Goal: Task Accomplishment & Management: Use online tool/utility

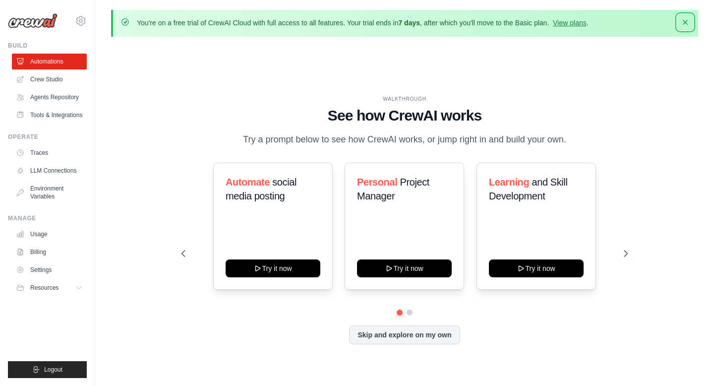
click at [687, 23] on icon "button" at bounding box center [685, 22] width 10 height 10
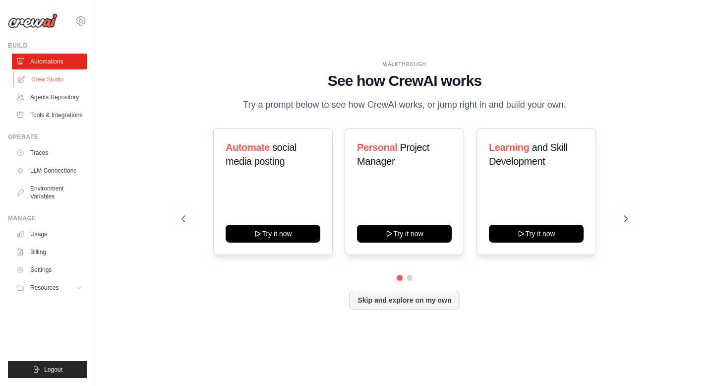
click at [58, 81] on link "Crew Studio" at bounding box center [50, 79] width 75 height 16
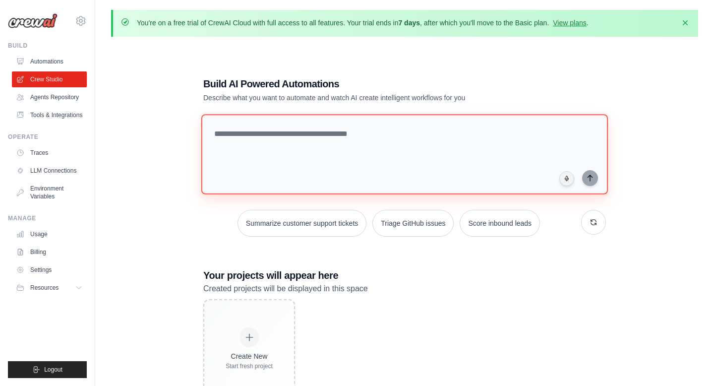
click at [293, 141] on textarea at bounding box center [404, 154] width 406 height 80
paste textarea "**********"
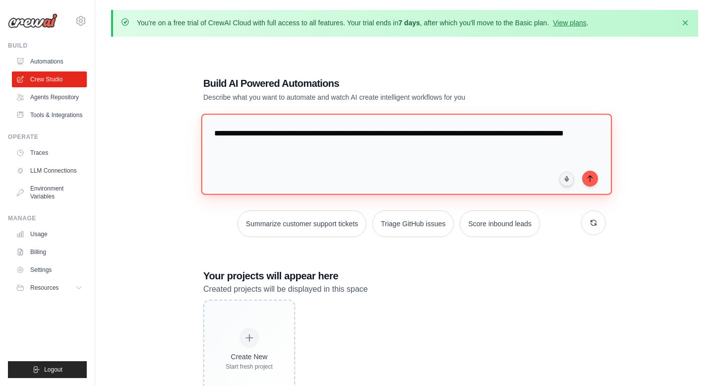
click at [467, 134] on textarea "**********" at bounding box center [406, 154] width 410 height 81
type textarea "**********"
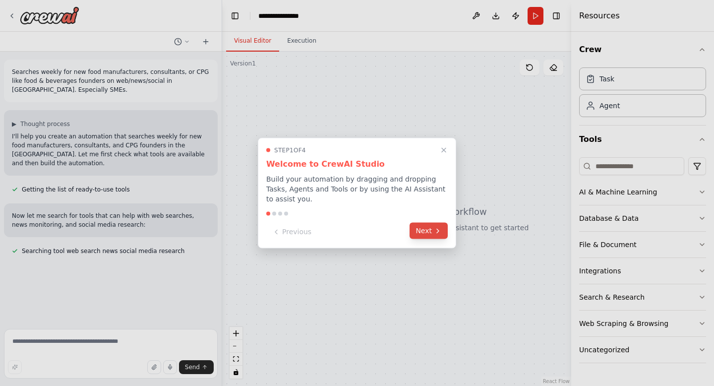
click at [429, 231] on button "Next" at bounding box center [428, 231] width 38 height 16
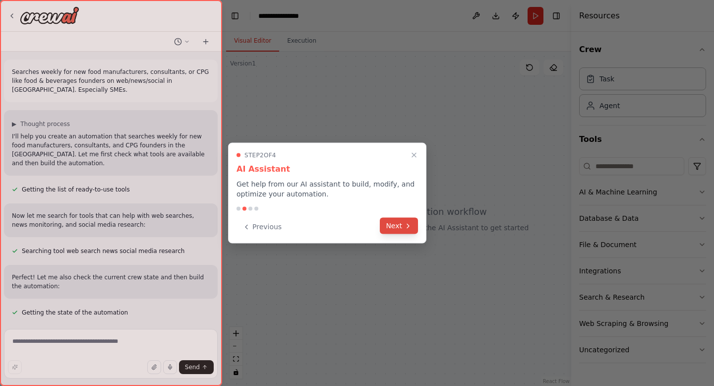
click at [397, 223] on button "Next" at bounding box center [399, 226] width 38 height 16
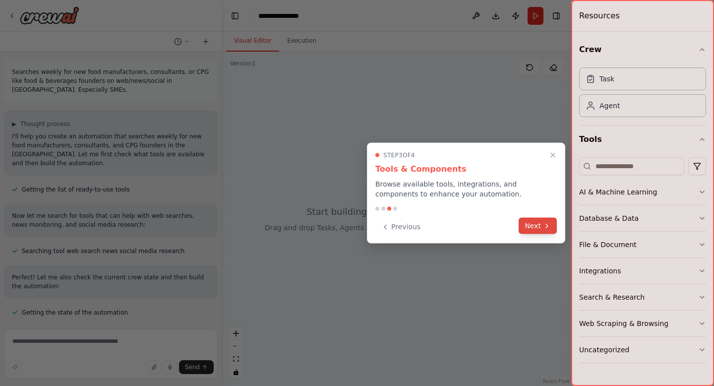
click at [526, 225] on button "Next" at bounding box center [537, 226] width 38 height 16
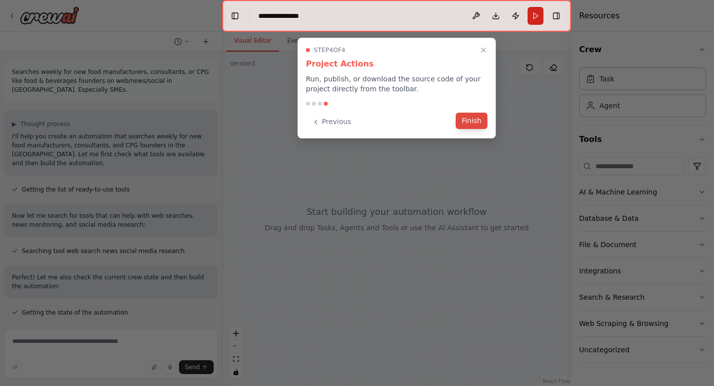
click at [483, 128] on button "Finish" at bounding box center [472, 121] width 32 height 16
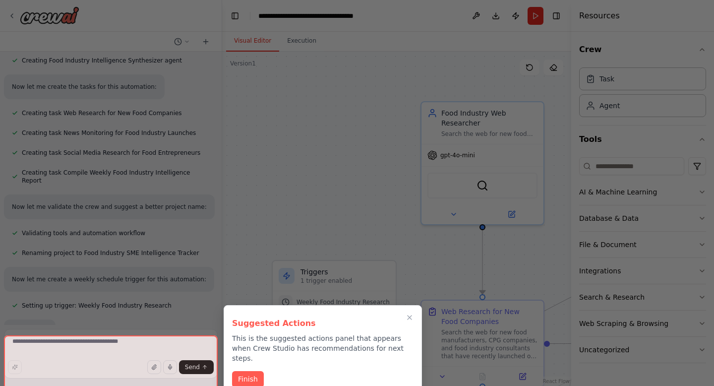
scroll to position [398, 0]
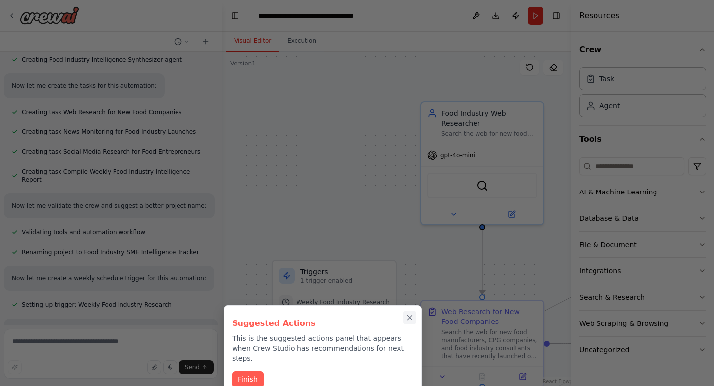
click at [411, 316] on icon "Close walkthrough" at bounding box center [409, 317] width 9 height 9
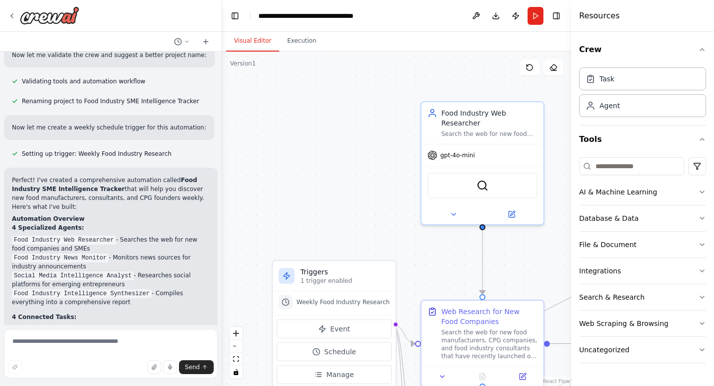
scroll to position [581, 0]
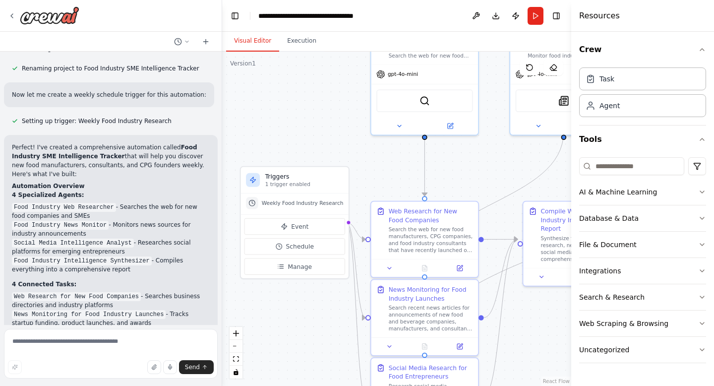
drag, startPoint x: 400, startPoint y: 174, endPoint x: 352, endPoint y: 91, distance: 95.9
click at [352, 91] on div ".deletable-edge-delete-btn { width: 20px; height: 20px; border: 0px solid #ffff…" at bounding box center [396, 219] width 349 height 334
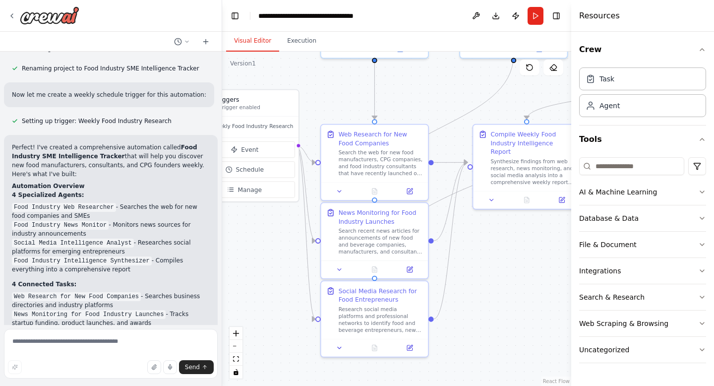
drag, startPoint x: 377, startPoint y: 164, endPoint x: 328, endPoint y: 87, distance: 91.4
click at [328, 87] on div ".deletable-edge-delete-btn { width: 20px; height: 20px; border: 0px solid #ffff…" at bounding box center [396, 219] width 349 height 334
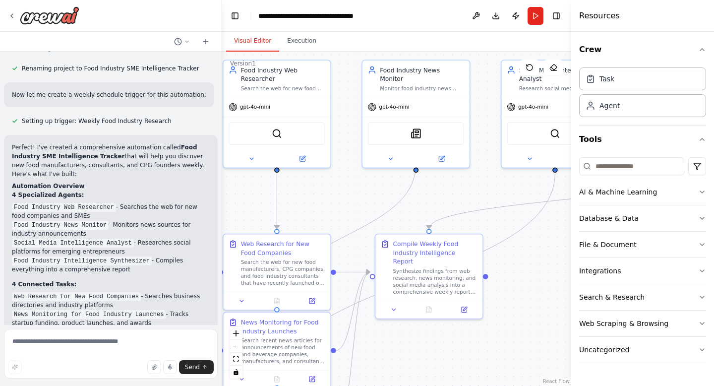
drag, startPoint x: 500, startPoint y: 275, endPoint x: 402, endPoint y: 384, distance: 146.7
click at [402, 384] on div ".deletable-edge-delete-btn { width: 20px; height: 20px; border: 0px solid #ffff…" at bounding box center [396, 219] width 349 height 334
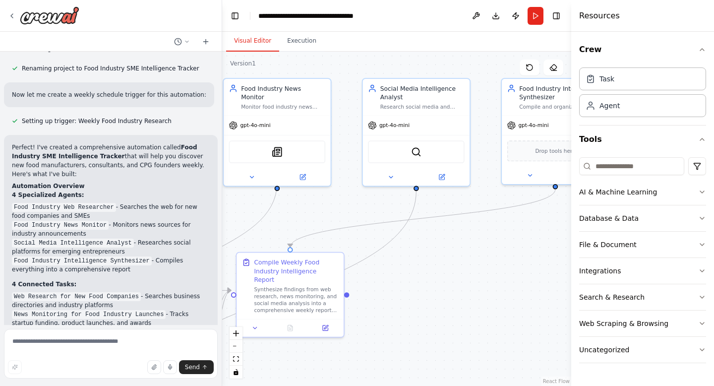
drag, startPoint x: 488, startPoint y: 366, endPoint x: 346, endPoint y: 385, distance: 143.0
click at [346, 385] on div ".deletable-edge-delete-btn { width: 20px; height: 20px; border: 0px solid #ffff…" at bounding box center [396, 219] width 349 height 334
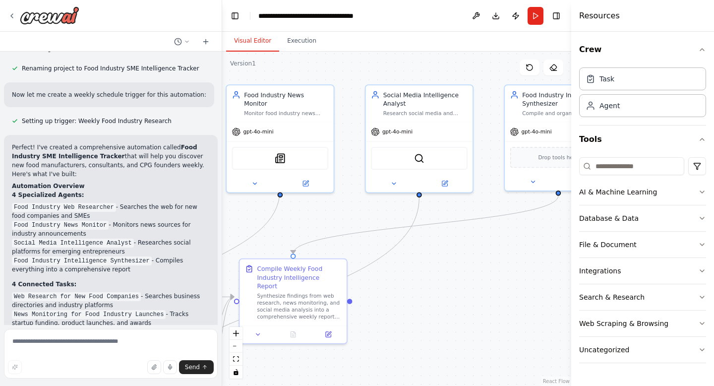
drag, startPoint x: 416, startPoint y: 329, endPoint x: 423, endPoint y: 336, distance: 9.8
click at [423, 336] on div ".deletable-edge-delete-btn { width: 20px; height: 20px; border: 0px solid #ffff…" at bounding box center [396, 219] width 349 height 334
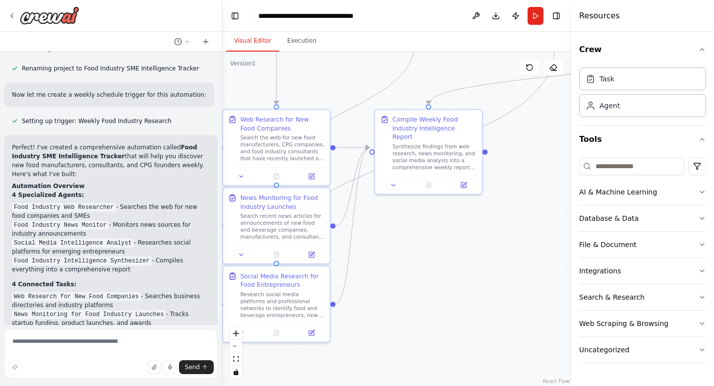
drag, startPoint x: 386, startPoint y: 339, endPoint x: 520, endPoint y: 189, distance: 201.1
click at [520, 189] on div ".deletable-edge-delete-btn { width: 20px; height: 20px; border: 0px solid #ffff…" at bounding box center [396, 219] width 349 height 334
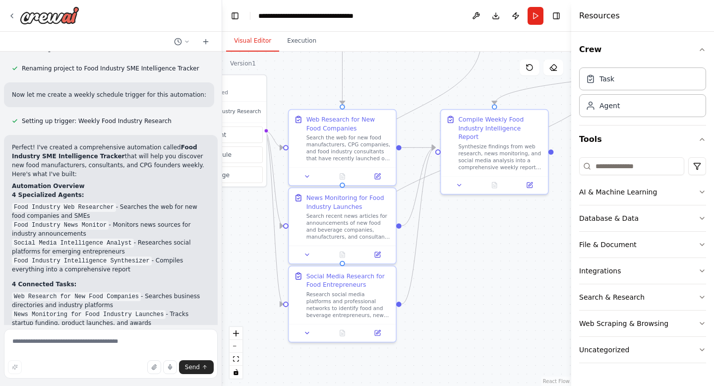
drag, startPoint x: 422, startPoint y: 236, endPoint x: 488, endPoint y: 236, distance: 65.9
click at [488, 236] on div ".deletable-edge-delete-btn { width: 20px; height: 20px; border: 0px solid #ffff…" at bounding box center [396, 219] width 349 height 334
click at [353, 127] on div "Web Research for New Food Companies" at bounding box center [348, 122] width 84 height 17
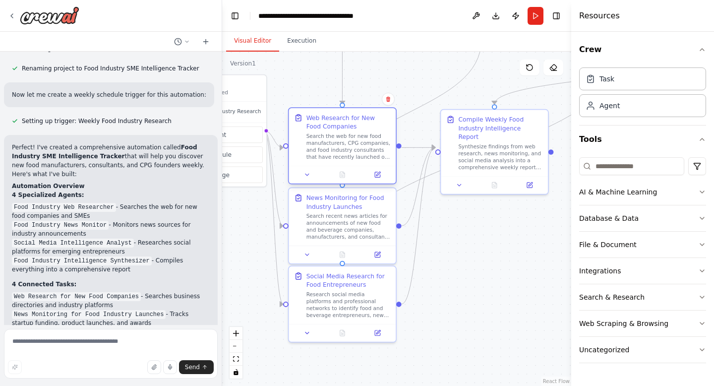
click at [319, 119] on div "Web Research for New Food Companies" at bounding box center [348, 122] width 84 height 17
click at [328, 127] on div "Web Research for New Food Companies" at bounding box center [348, 122] width 84 height 17
click at [342, 224] on div "Search recent news articles for announcements of new food and beverage companie…" at bounding box center [348, 225] width 84 height 28
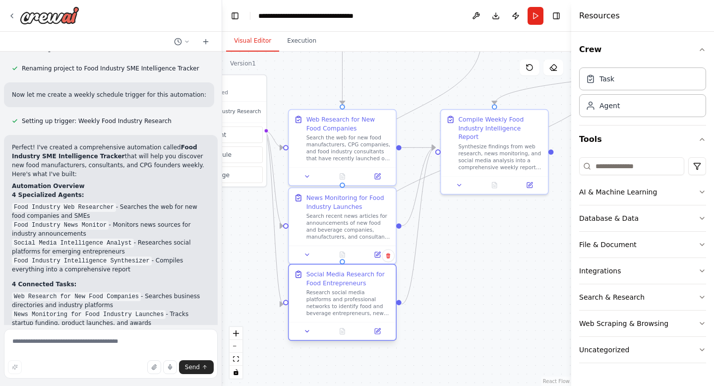
click at [340, 291] on div "Research social media platforms and professional networks to identify food and …" at bounding box center [348, 303] width 84 height 28
click at [344, 279] on div "Social Media Research for Food Entrepreneurs" at bounding box center [348, 278] width 84 height 17
click at [380, 330] on icon at bounding box center [377, 331] width 7 height 7
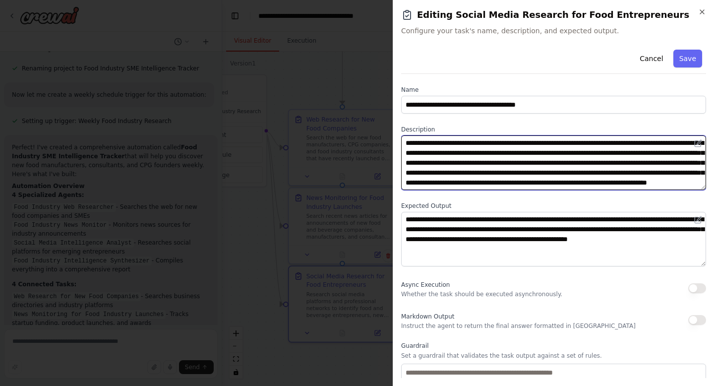
click at [491, 151] on textarea "**********" at bounding box center [553, 162] width 305 height 55
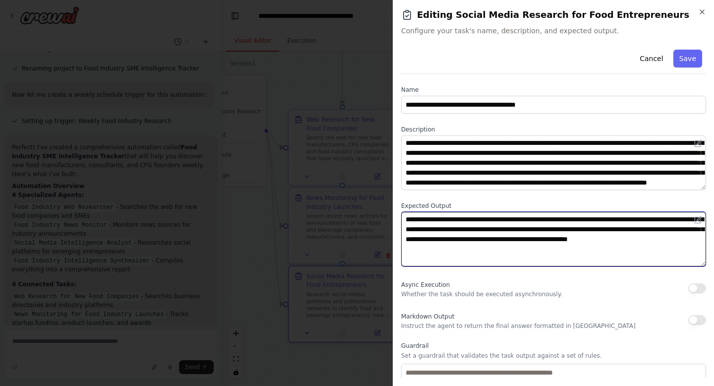
click at [503, 230] on textarea "**********" at bounding box center [553, 239] width 305 height 55
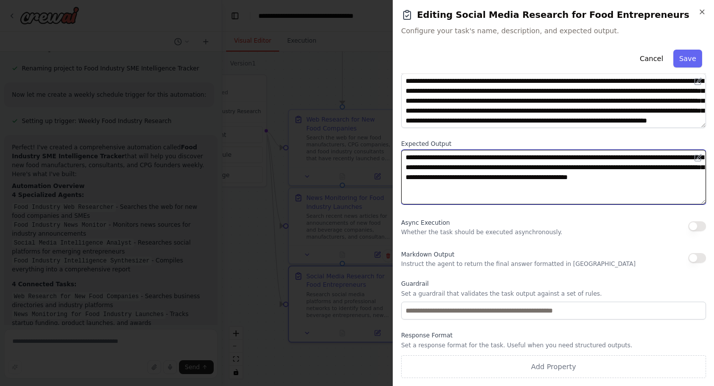
scroll to position [0, 0]
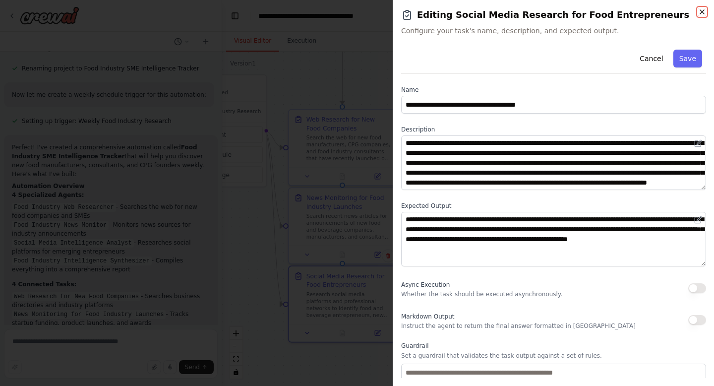
click at [700, 13] on icon "button" at bounding box center [702, 12] width 4 height 4
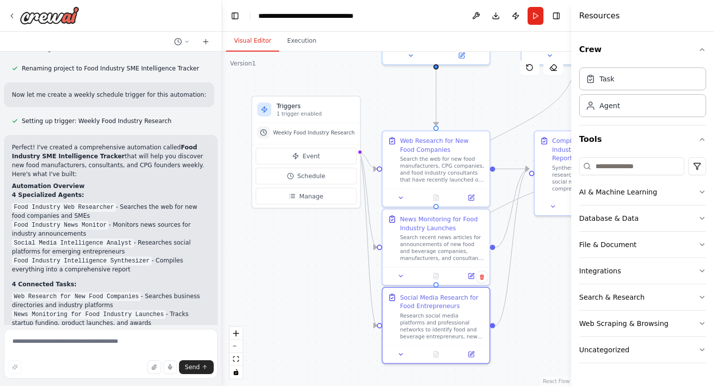
drag, startPoint x: 431, startPoint y: 220, endPoint x: 525, endPoint y: 241, distance: 96.1
click at [525, 241] on div ".deletable-edge-delete-btn { width: 20px; height: 20px; border: 0px solid #ffff…" at bounding box center [396, 219] width 349 height 334
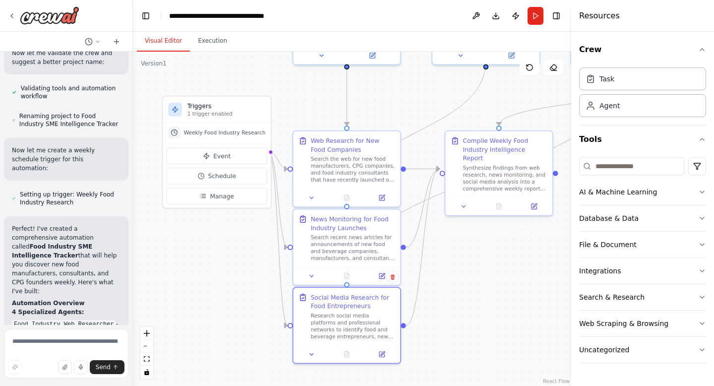
scroll to position [787, 0]
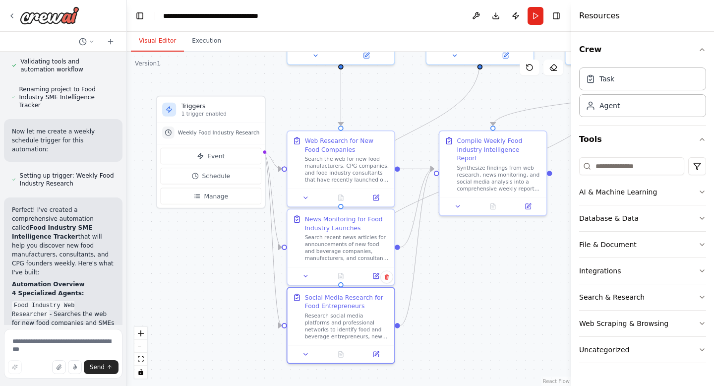
drag, startPoint x: 221, startPoint y: 190, endPoint x: 127, endPoint y: 190, distance: 93.7
click at [127, 190] on div "Searches weekly for new food manufacturers, consultants, or CPG like food & bev…" at bounding box center [357, 193] width 714 height 386
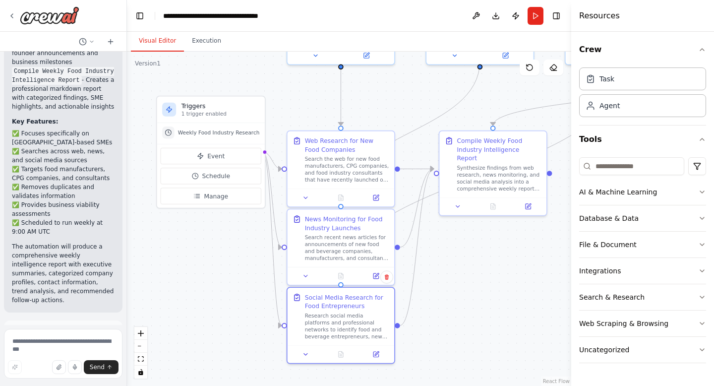
scroll to position [1270, 0]
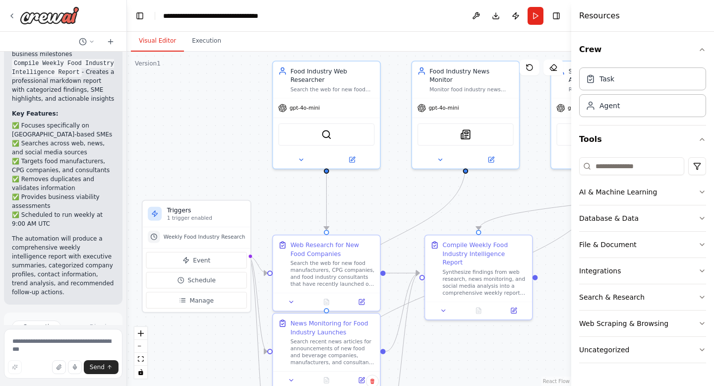
drag, startPoint x: 465, startPoint y: 264, endPoint x: 449, endPoint y: 380, distance: 116.6
click at [449, 380] on div ".deletable-edge-delete-btn { width: 20px; height: 20px; border: 0px solid #ffff…" at bounding box center [349, 219] width 444 height 334
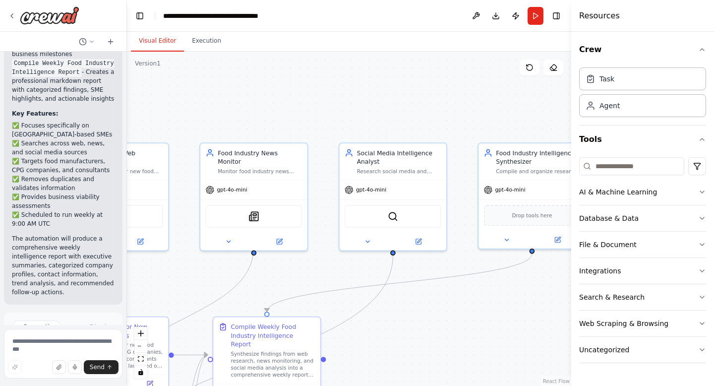
drag, startPoint x: 534, startPoint y: 204, endPoint x: 324, endPoint y: 274, distance: 221.2
click at [324, 274] on div ".deletable-edge-delete-btn { width: 20px; height: 20px; border: 0px solid #ffff…" at bounding box center [349, 219] width 444 height 334
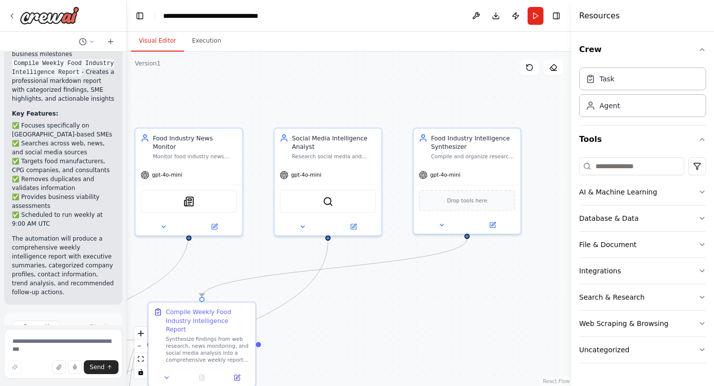
drag, startPoint x: 466, startPoint y: 340, endPoint x: 401, endPoint y: 324, distance: 66.7
click at [401, 324] on div ".deletable-edge-delete-btn { width: 20px; height: 20px; border: 0px solid #ffff…" at bounding box center [349, 219] width 444 height 334
click at [89, 373] on span "Run Automation" at bounding box center [68, 377] width 48 height 8
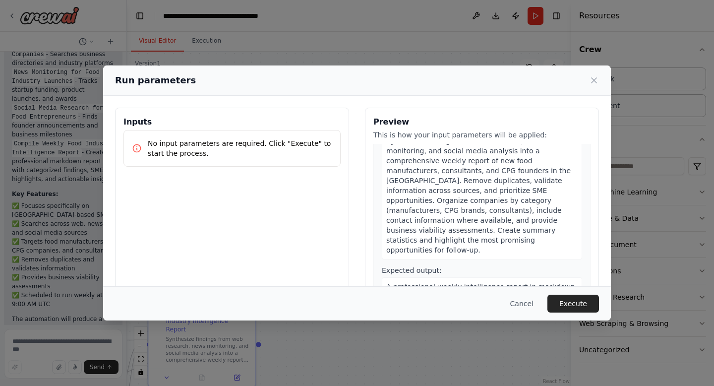
scroll to position [68, 0]
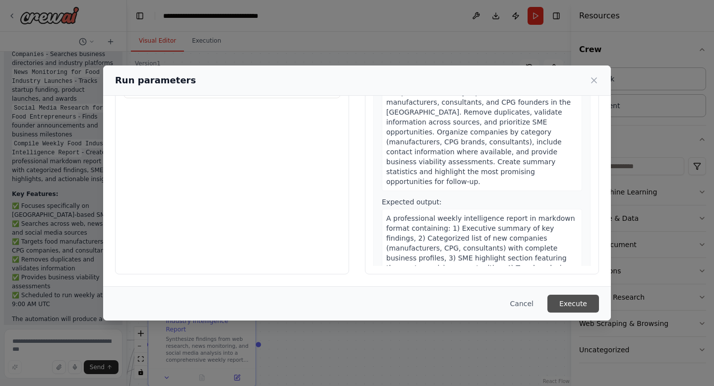
click at [565, 302] on button "Execute" at bounding box center [573, 303] width 52 height 18
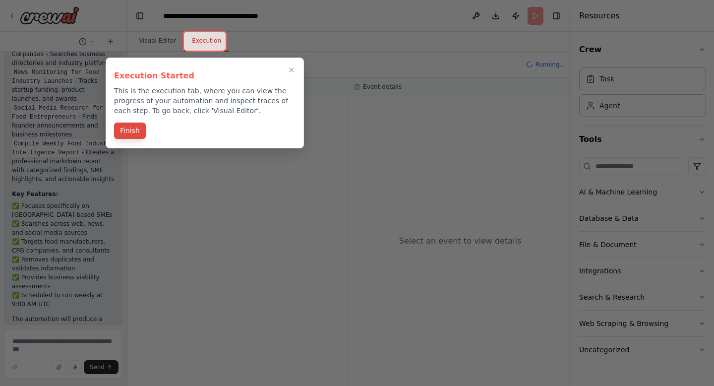
click at [128, 130] on button "Finish" at bounding box center [130, 130] width 32 height 16
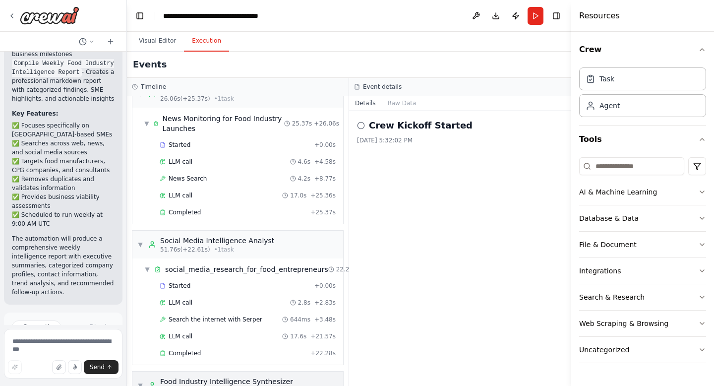
scroll to position [174, 0]
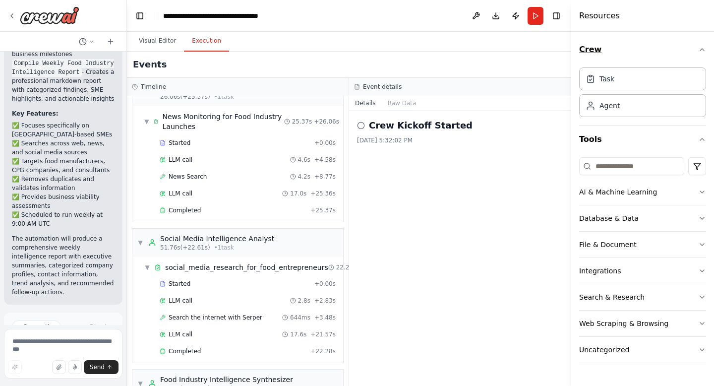
click at [703, 48] on icon "button" at bounding box center [702, 50] width 8 height 8
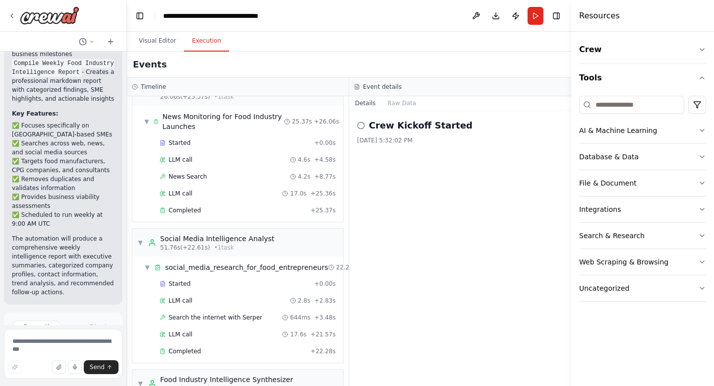
click at [362, 125] on icon at bounding box center [361, 125] width 8 height 8
click at [399, 100] on button "Raw Data" at bounding box center [402, 103] width 41 height 14
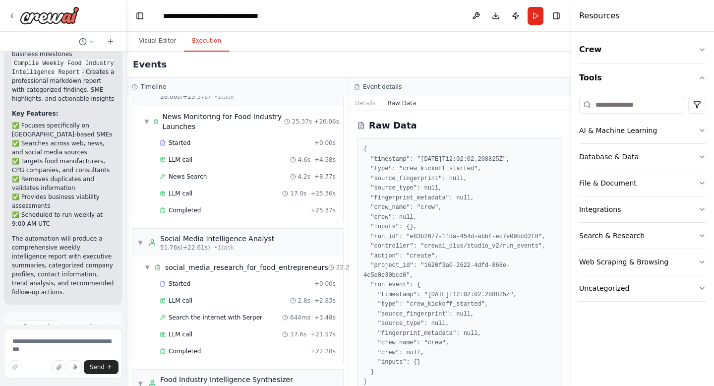
scroll to position [15, 0]
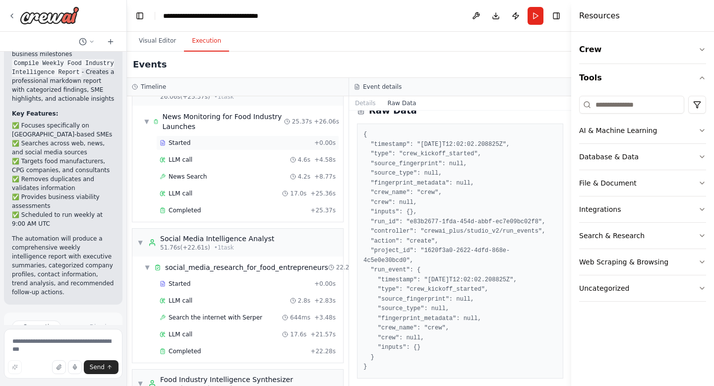
click at [255, 150] on div "Started + 0.00s" at bounding box center [247, 142] width 183 height 15
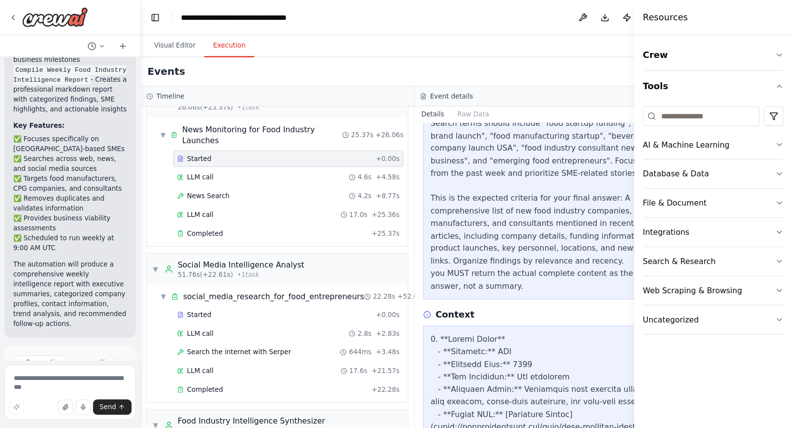
scroll to position [206, 0]
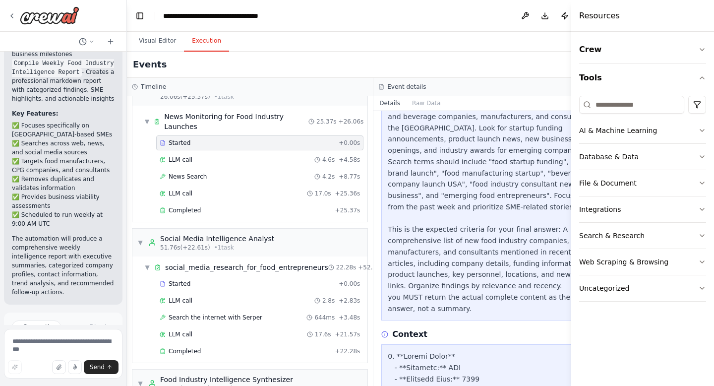
click at [381, 331] on icon at bounding box center [384, 334] width 7 height 7
click at [569, 14] on button "Toggle Sidebar" at bounding box center [571, 193] width 8 height 386
click at [544, 50] on div "Visual Editor Execution" at bounding box center [373, 42] width 493 height 20
click at [620, 14] on div "Resources" at bounding box center [642, 16] width 143 height 32
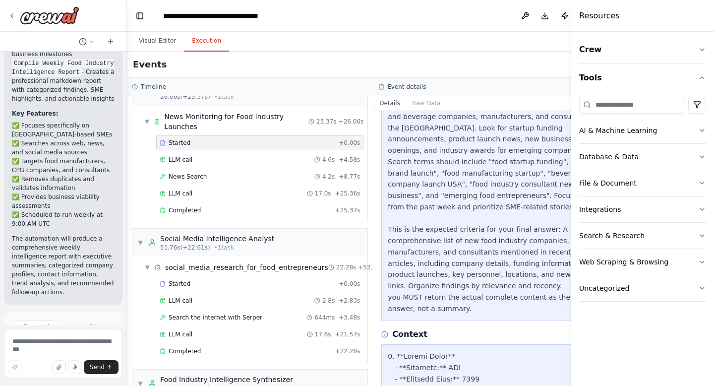
click at [604, 14] on h4 "Resources" at bounding box center [599, 16] width 41 height 12
click at [709, 46] on div "Crew Tools AI & Machine Learning Database & Data File & Document Integrations S…" at bounding box center [642, 209] width 143 height 354
click at [703, 46] on icon "button" at bounding box center [702, 50] width 8 height 8
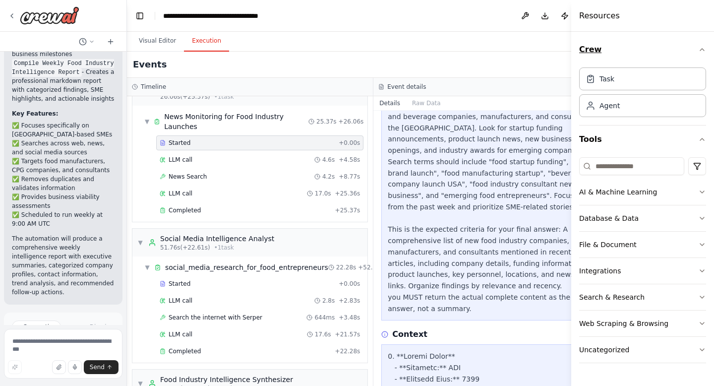
click at [703, 46] on icon "button" at bounding box center [702, 50] width 8 height 8
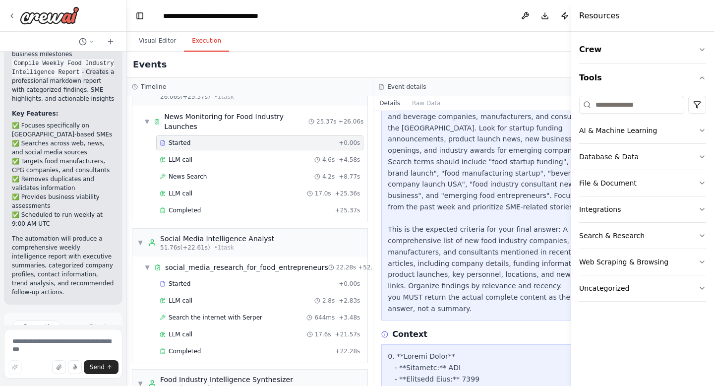
click at [601, 15] on h4 "Resources" at bounding box center [599, 16] width 41 height 12
click at [455, 43] on div "Visual Editor Execution" at bounding box center [373, 42] width 493 height 20
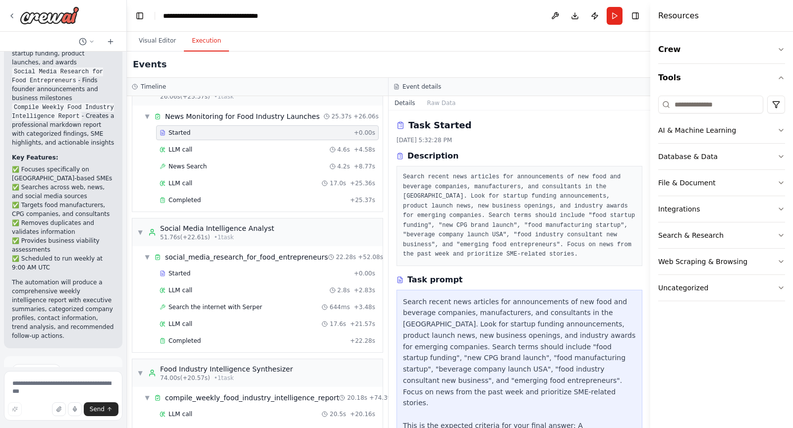
scroll to position [4, 0]
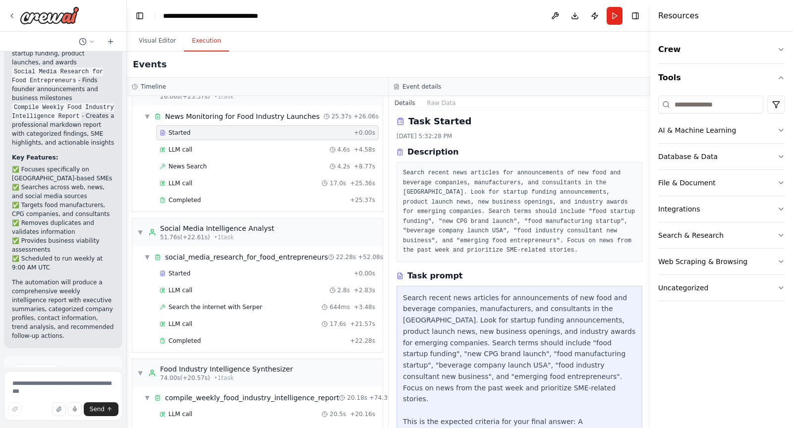
click at [511, 224] on pre "Search recent news articles for announcements of new food and beverage companie…" at bounding box center [519, 212] width 233 height 87
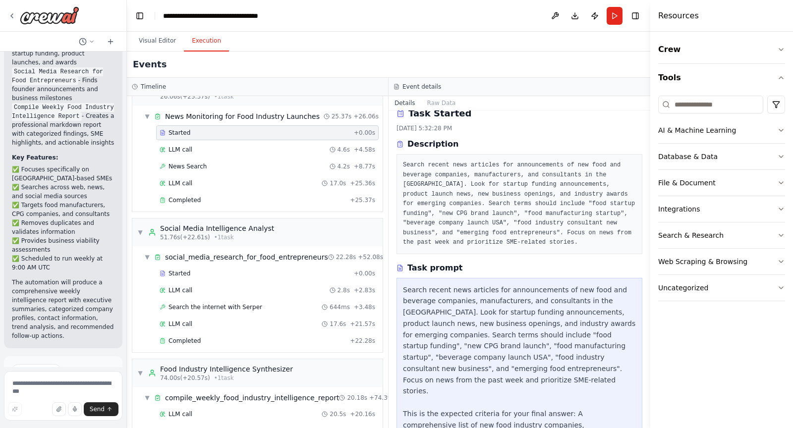
scroll to position [0, 0]
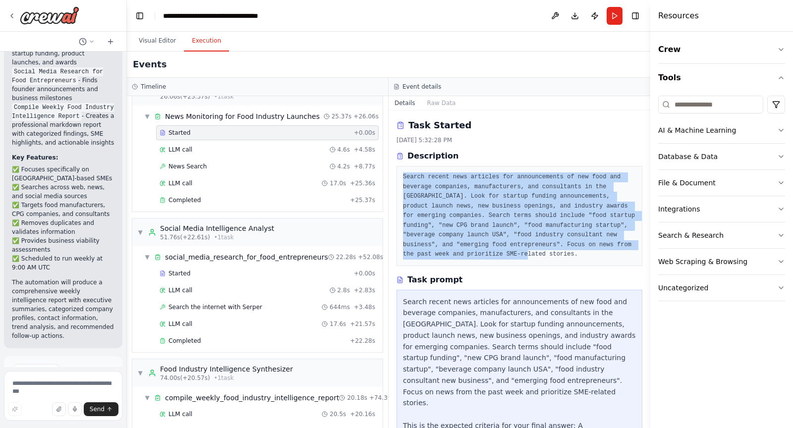
drag, startPoint x: 534, startPoint y: 254, endPoint x: 400, endPoint y: 177, distance: 154.6
click at [400, 177] on div "Search recent news articles for announcements of new food and beverage companie…" at bounding box center [520, 216] width 246 height 100
copy pre "Search recent news articles for announcements of new food and beverage companie…"
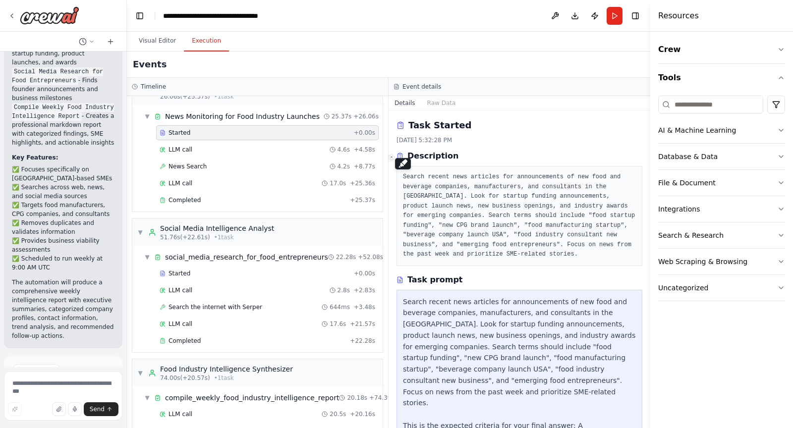
click at [456, 309] on div "Search recent news articles for announcements of new food and beverage companie…" at bounding box center [519, 403] width 233 height 214
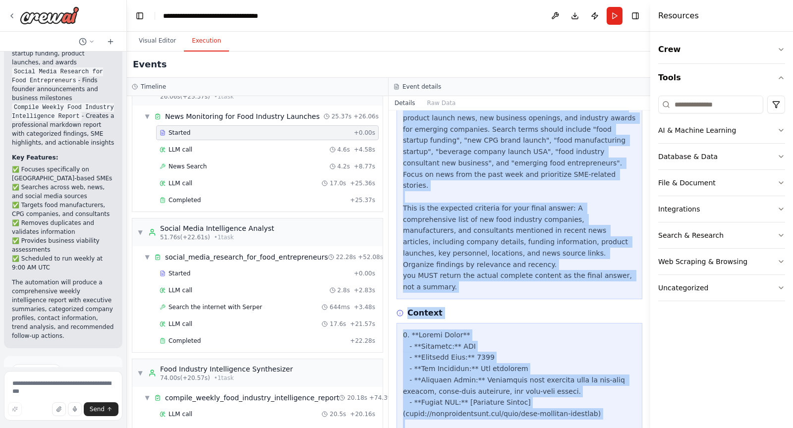
scroll to position [229, 0]
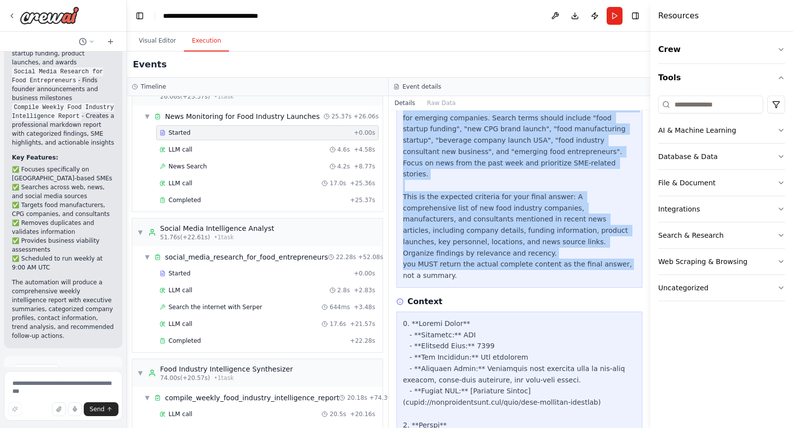
drag, startPoint x: 402, startPoint y: 301, endPoint x: 471, endPoint y: 238, distance: 93.7
click at [471, 238] on div "Search recent news articles for announcements of new food and beverage companie…" at bounding box center [520, 174] width 246 height 227
copy div "Search recent news articles for announcements of new food and beverage companie…"
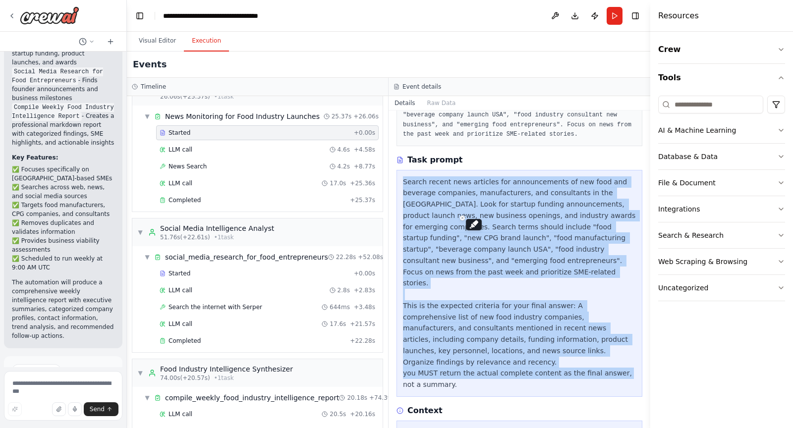
scroll to position [104, 0]
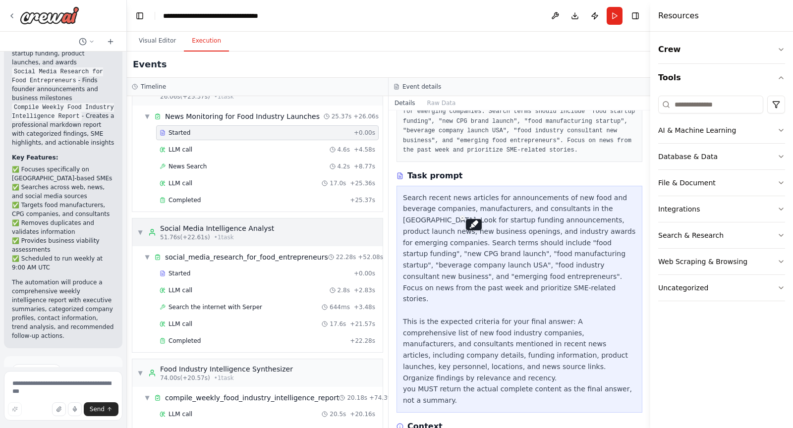
click at [267, 233] on div "51.76s (+22.61s) • 1 task" at bounding box center [217, 237] width 114 height 8
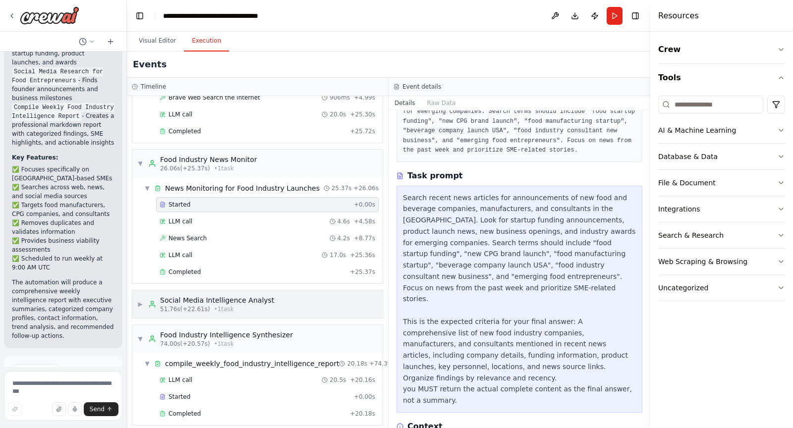
click at [249, 296] on div "Social Media Intelligence Analyst" at bounding box center [217, 300] width 114 height 10
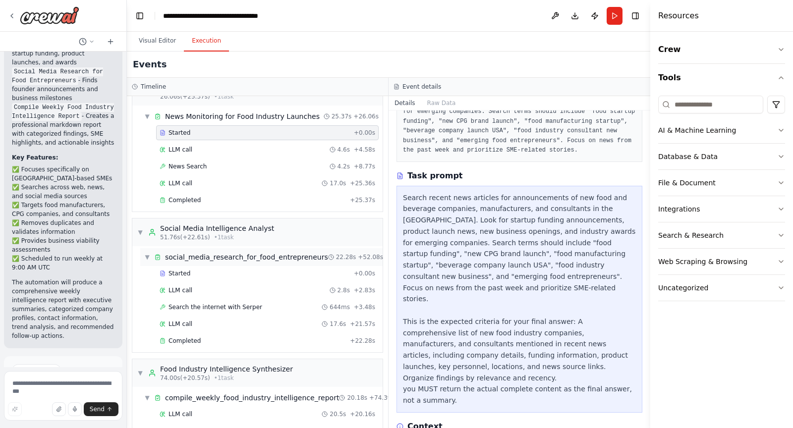
click at [253, 257] on div "▼ social_media_research_for_food_entrepreneurs 22.28s + 52.08s" at bounding box center [261, 257] width 242 height 18
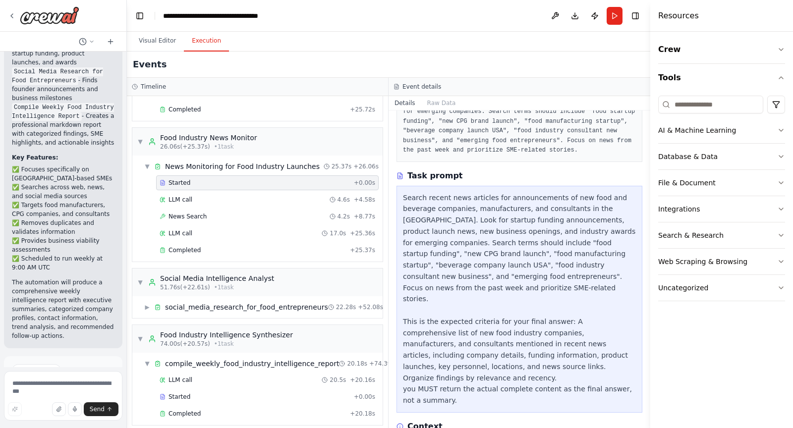
scroll to position [0, 0]
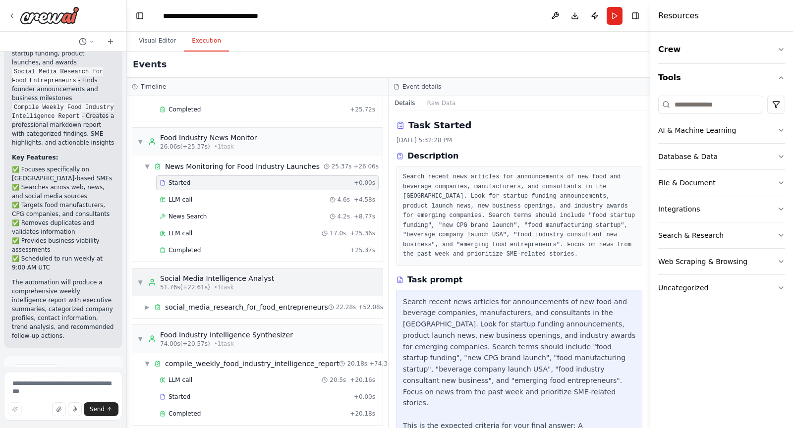
click at [221, 274] on div "Social Media Intelligence Analyst" at bounding box center [217, 279] width 114 height 10
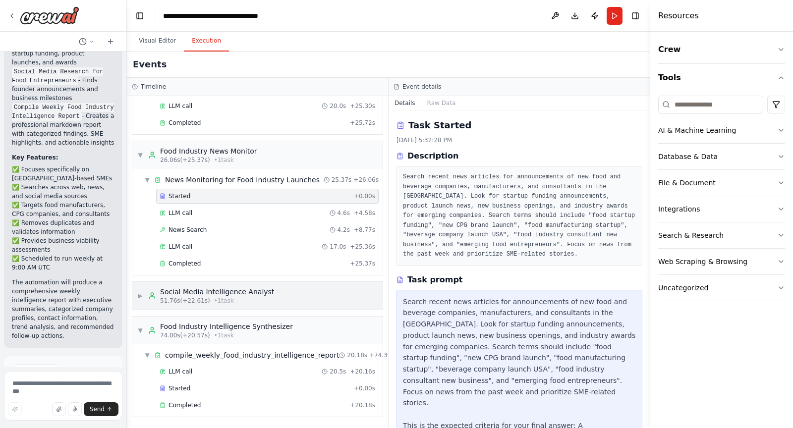
scroll to position [93, 0]
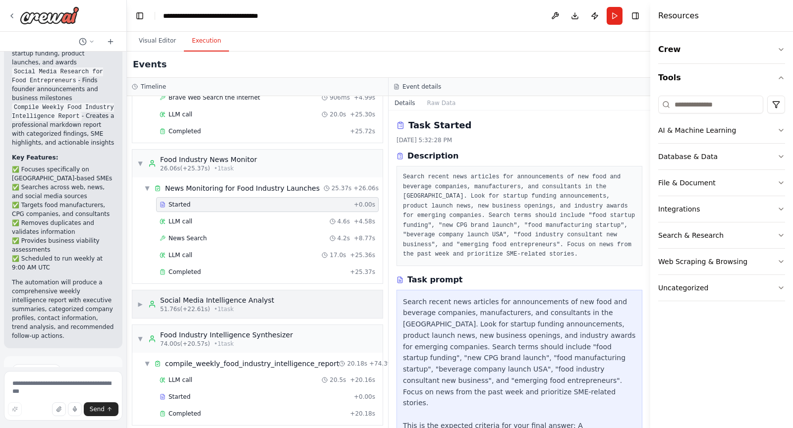
click at [139, 300] on span "▶" at bounding box center [140, 304] width 6 height 8
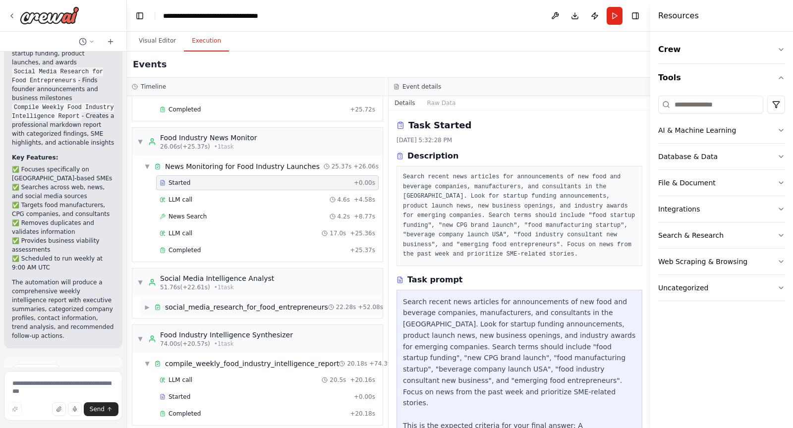
click at [175, 302] on span "social_media_research_for_food_entrepreneurs" at bounding box center [246, 307] width 163 height 10
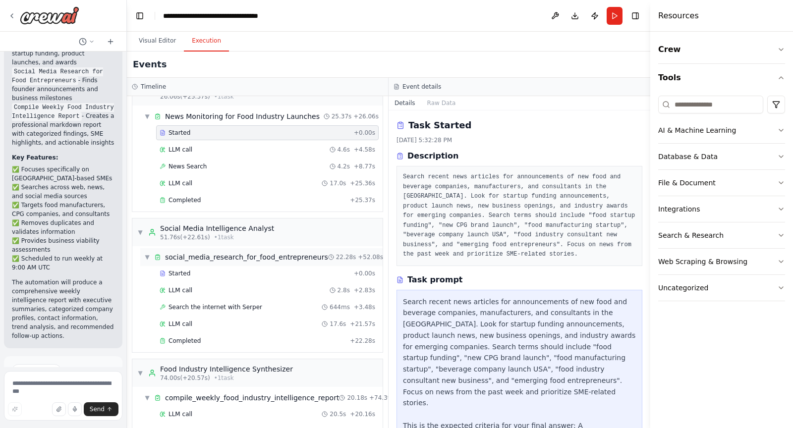
click at [193, 252] on span "social_media_research_for_food_entrepreneurs" at bounding box center [246, 257] width 163 height 10
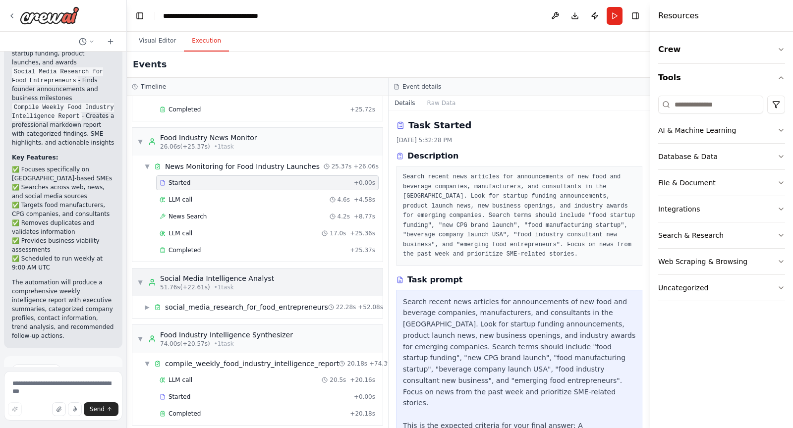
click at [180, 284] on span "51.76s (+22.61s)" at bounding box center [185, 288] width 50 height 8
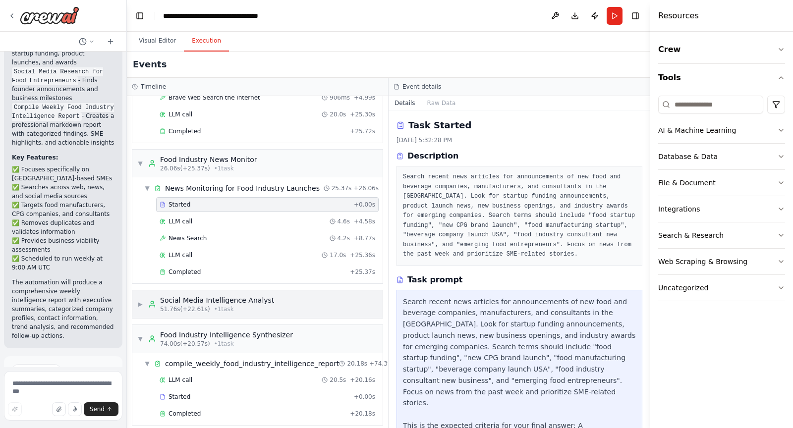
click at [178, 295] on div "Social Media Intelligence Analyst" at bounding box center [217, 300] width 114 height 10
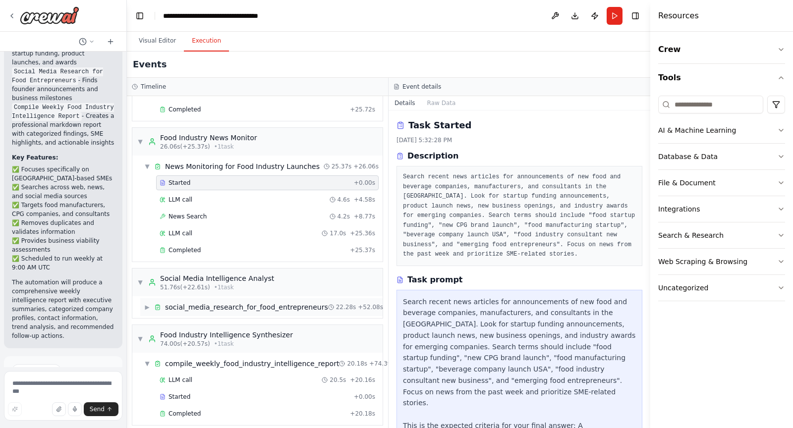
click at [182, 304] on span "social_media_research_for_food_entrepreneurs" at bounding box center [246, 307] width 163 height 10
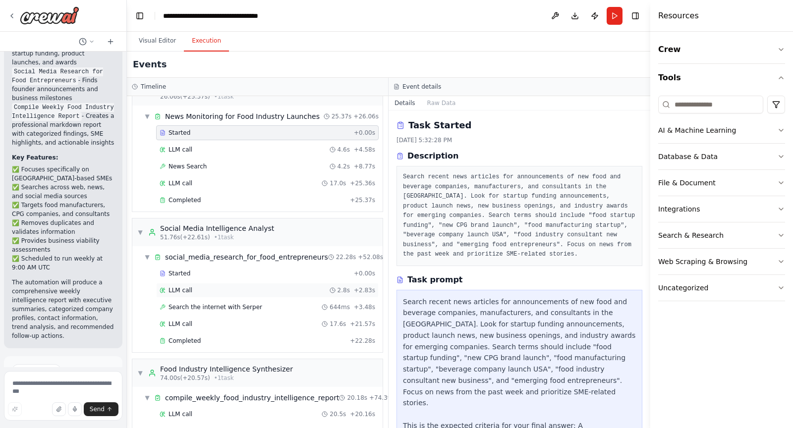
click at [186, 287] on span "LLM call" at bounding box center [181, 291] width 24 height 8
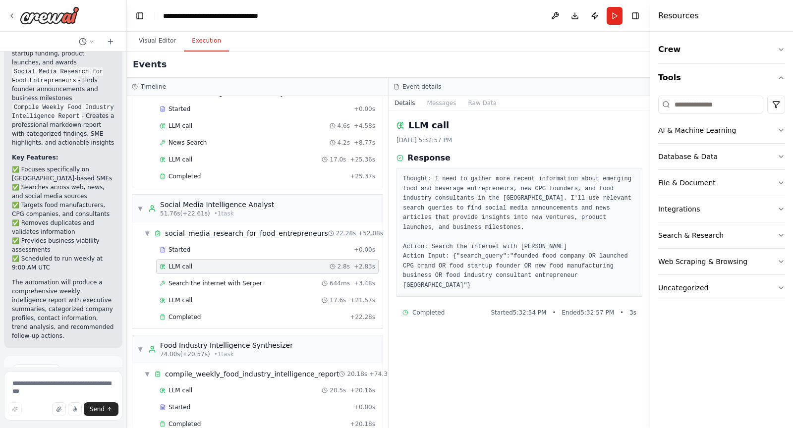
scroll to position [196, 0]
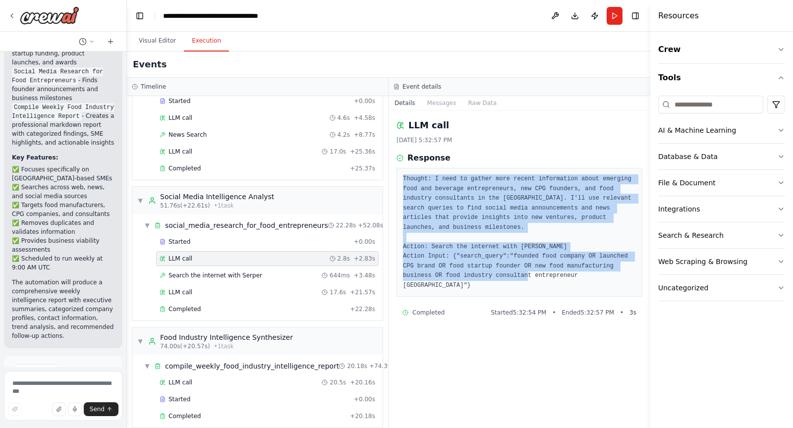
drag, startPoint x: 609, startPoint y: 274, endPoint x: 402, endPoint y: 177, distance: 227.5
click at [403, 177] on pre "Thought: I need to gather more recent information about emerging food and bever…" at bounding box center [519, 232] width 233 height 116
copy pre "Thought: I need to gather more recent information about emerging food and bever…"
